Goal: Task Accomplishment & Management: Use online tool/utility

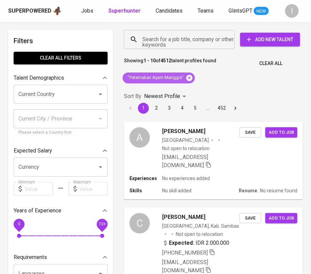
click at [189, 79] on icon at bounding box center [189, 78] width 6 height 6
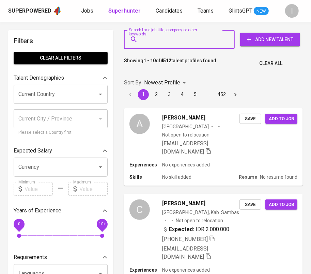
click at [201, 40] on input "Search for a job title, company or other keywords" at bounding box center [181, 39] width 81 height 13
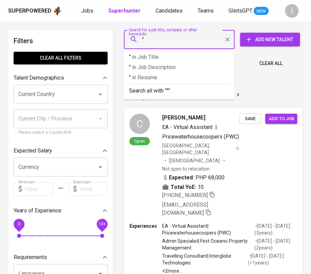
paste input "Apotek Aji Waras"
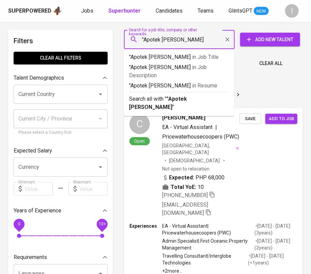
type input ""Apotek Aji Waras""
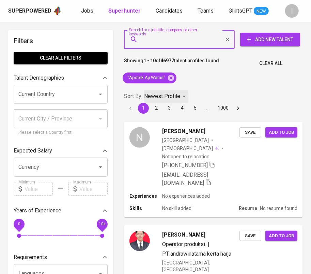
click at [164, 97] on p "Newest Profile" at bounding box center [162, 96] width 36 height 8
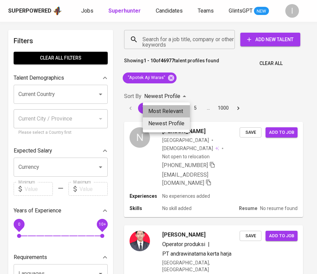
click at [164, 106] on li "Most Relevant" at bounding box center [166, 111] width 47 height 12
type input "MOST_RELEVANT"
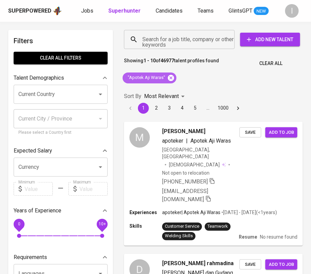
click at [170, 78] on icon at bounding box center [170, 77] width 7 height 7
click at [189, 45] on input "Search for a job title, company or other keywords" at bounding box center [181, 39] width 81 height 13
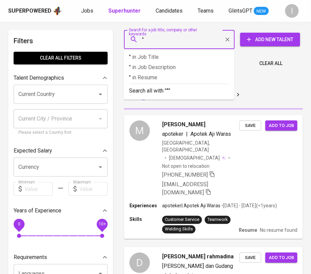
paste input "Klinik [GEOGRAPHIC_DATA]"
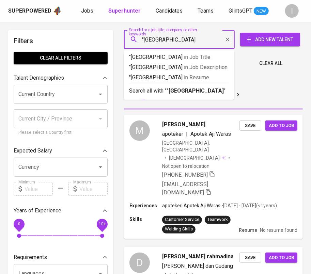
type input ""[GEOGRAPHIC_DATA]""
